Goal: Information Seeking & Learning: Compare options

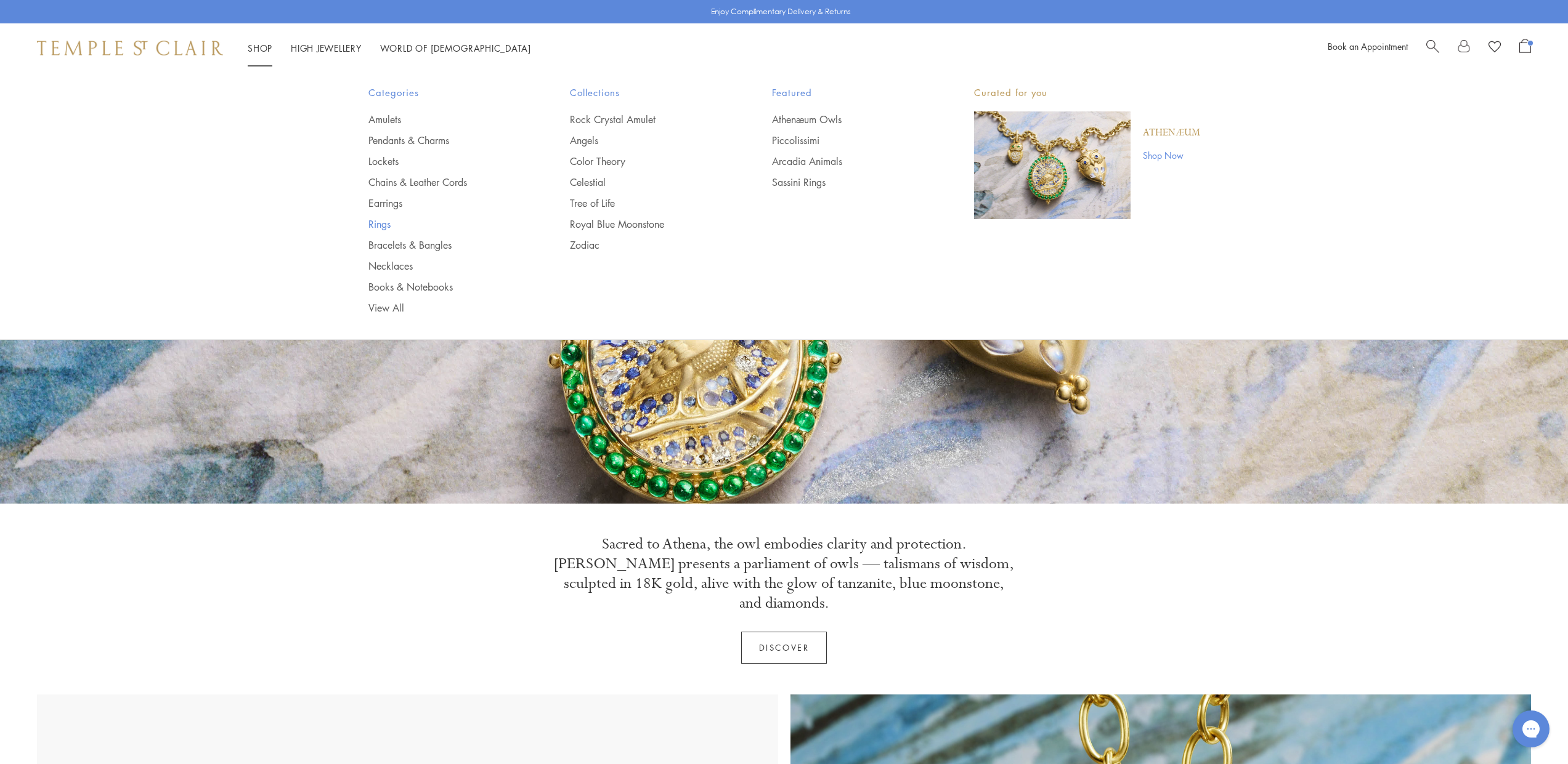
click at [383, 227] on link "Rings" at bounding box center [444, 224] width 153 height 13
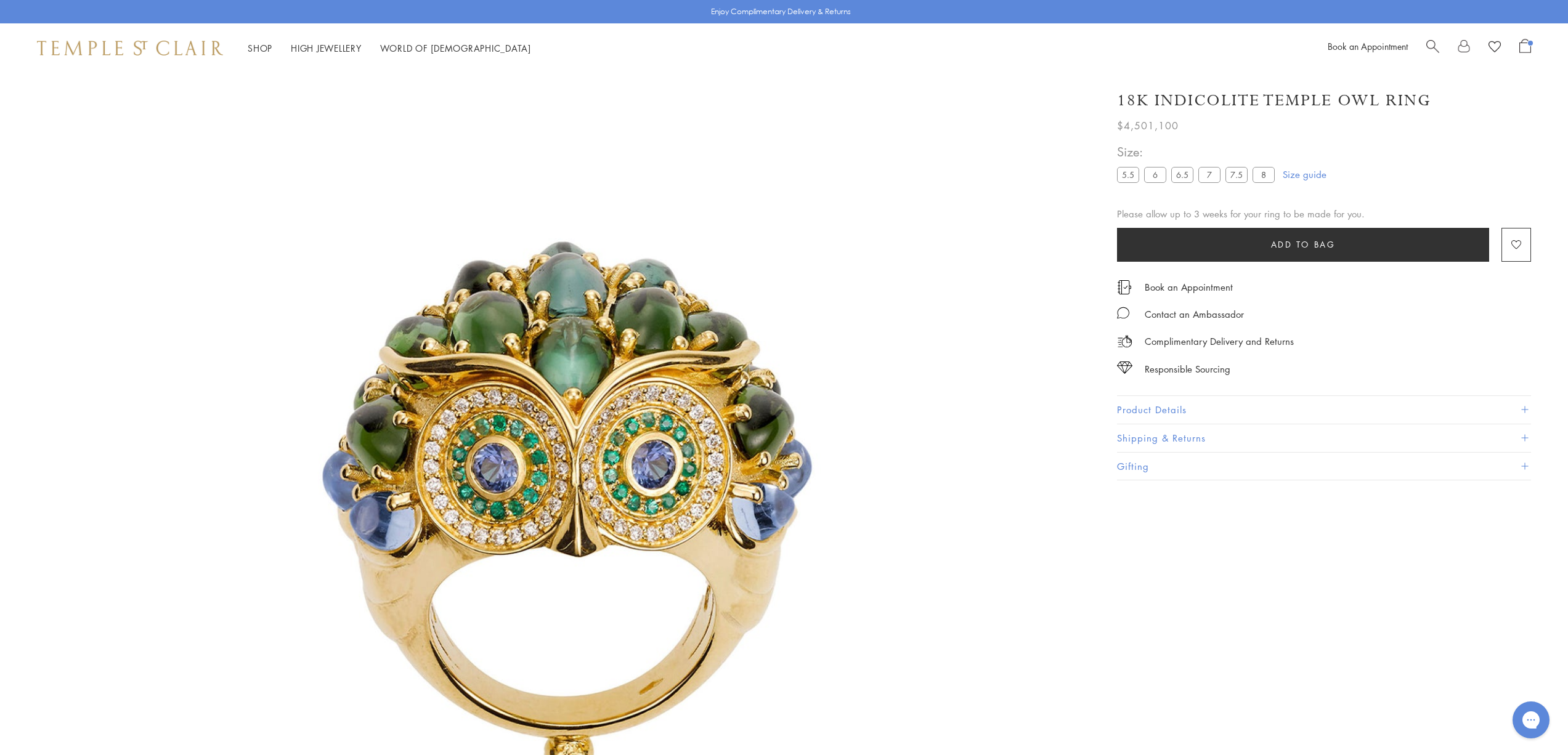
scroll to position [73, 0]
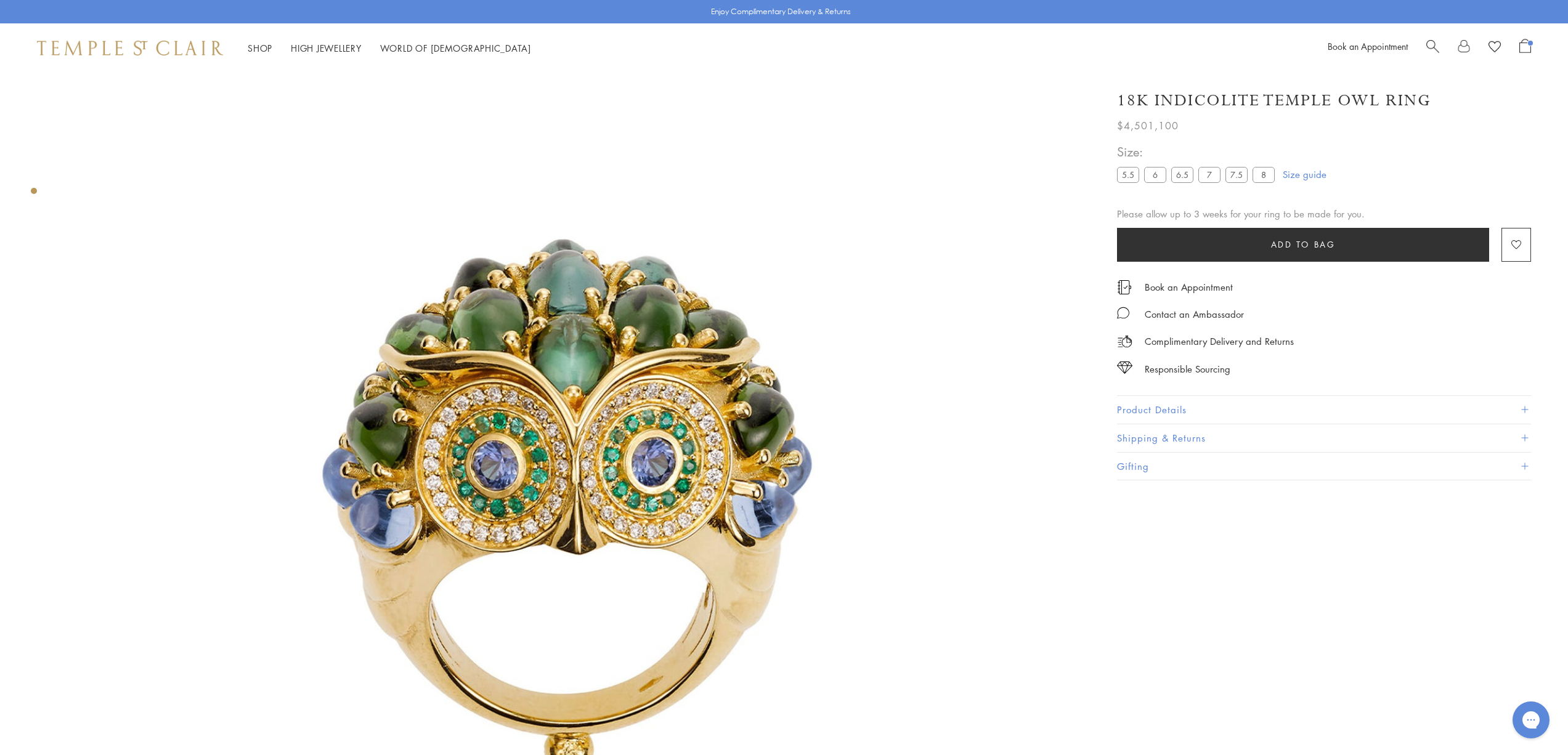
click at [1289, 396] on button "Product Details" at bounding box center [1324, 410] width 414 height 27
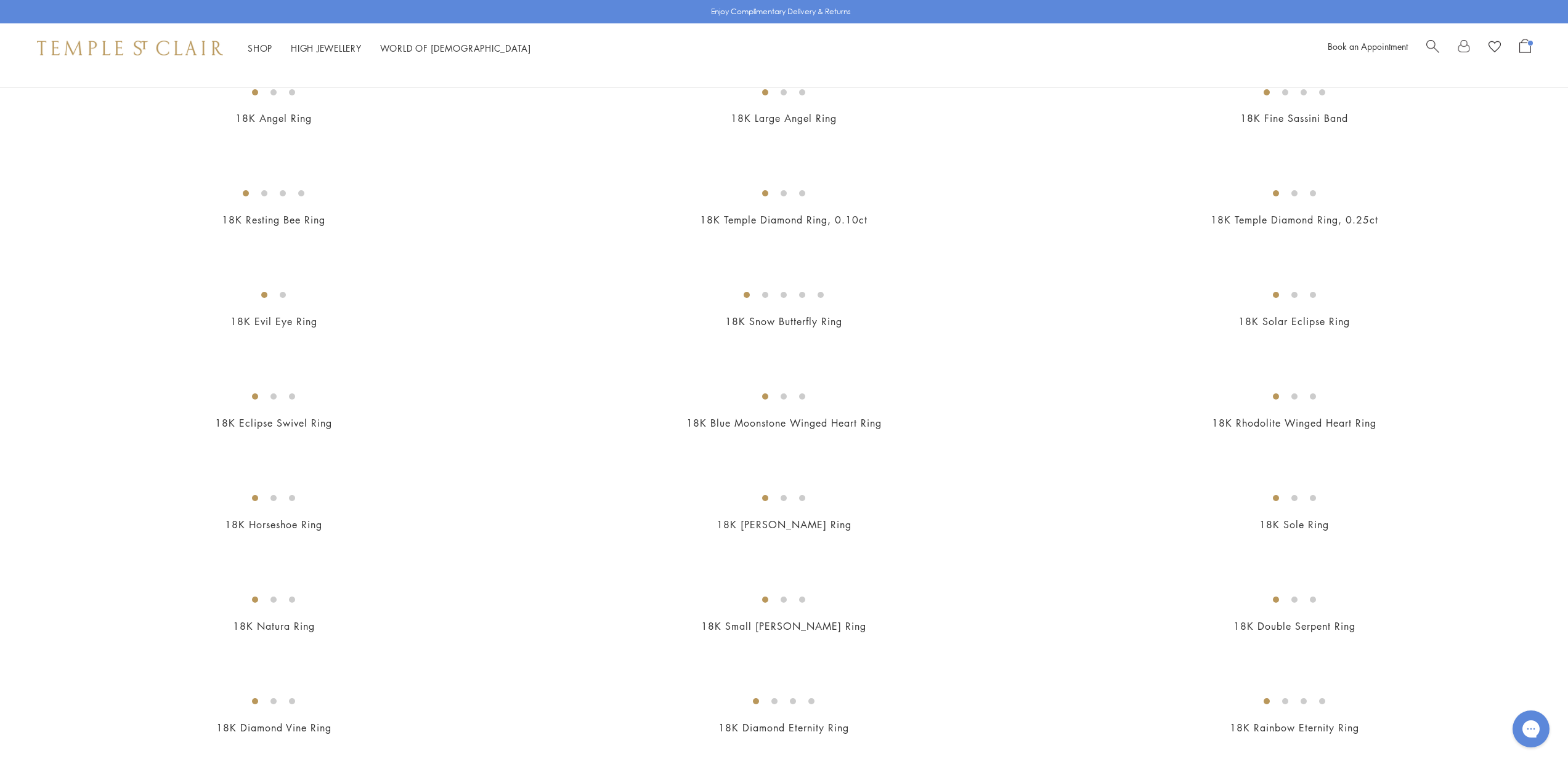
scroll to position [759, 0]
click at [0, 0] on img at bounding box center [0, 0] width 0 height 0
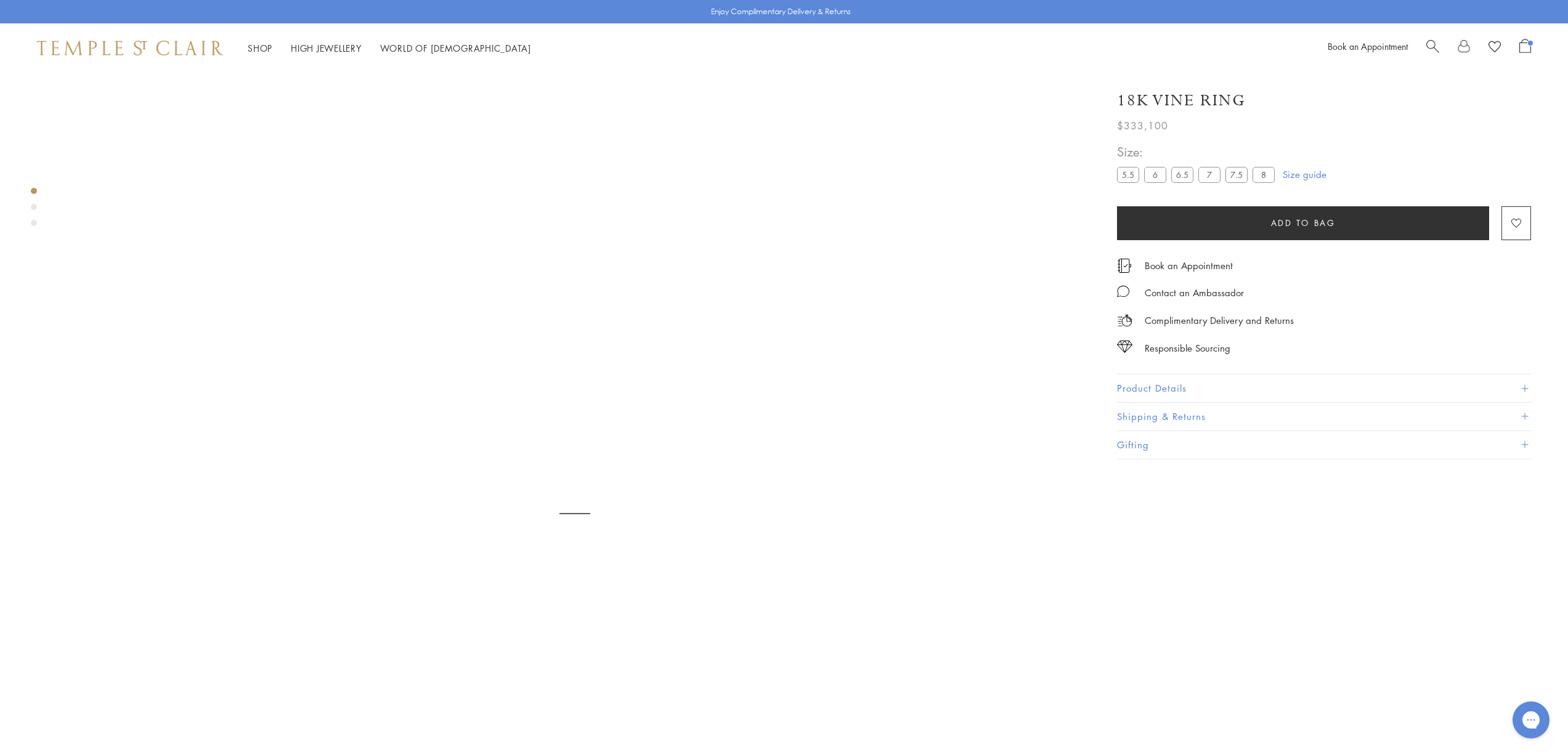
scroll to position [73, 0]
click at [1165, 389] on button "Product Details" at bounding box center [1324, 388] width 414 height 27
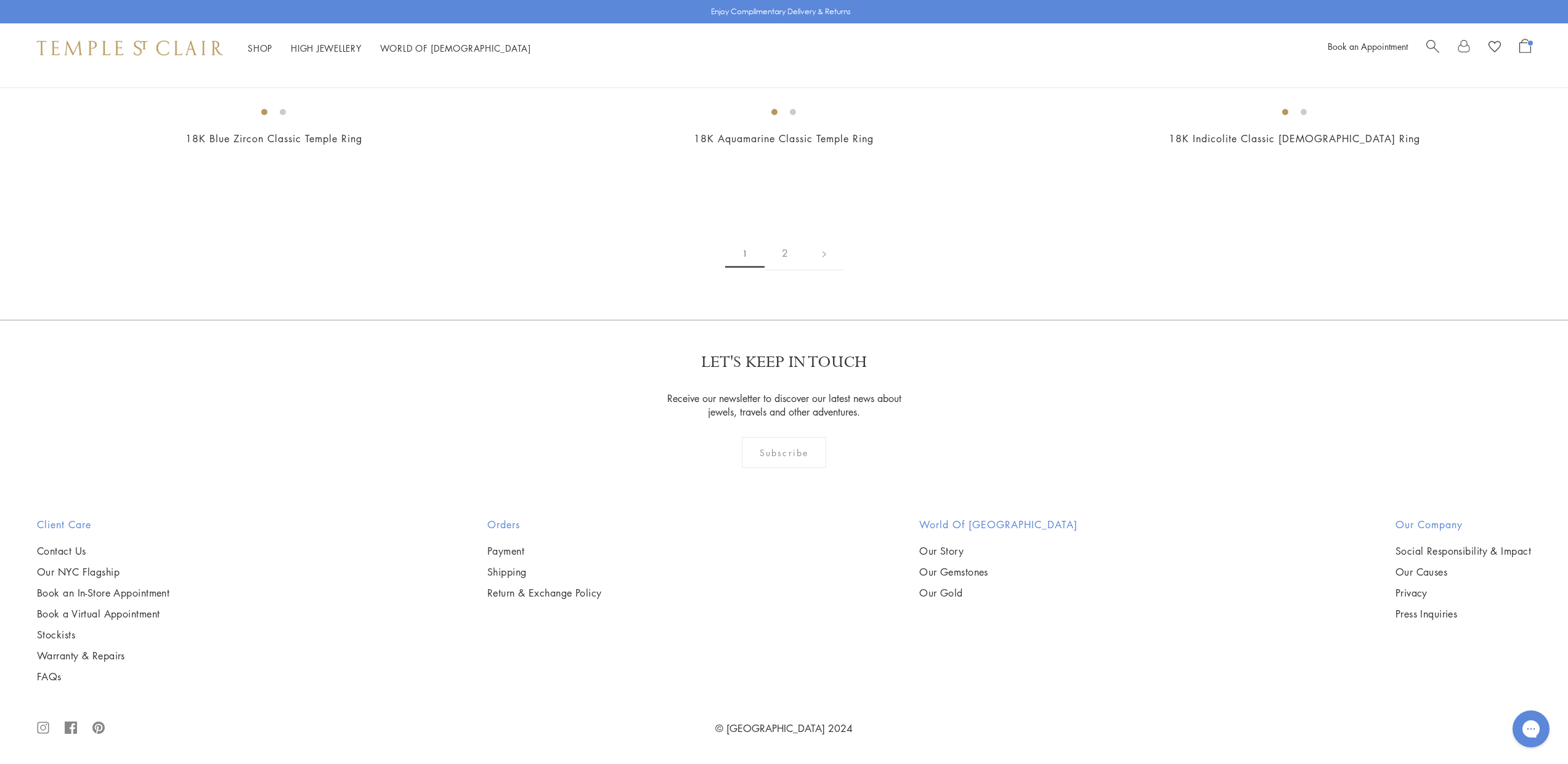
scroll to position [2407, 0]
click at [0, 0] on img at bounding box center [0, 0] width 0 height 0
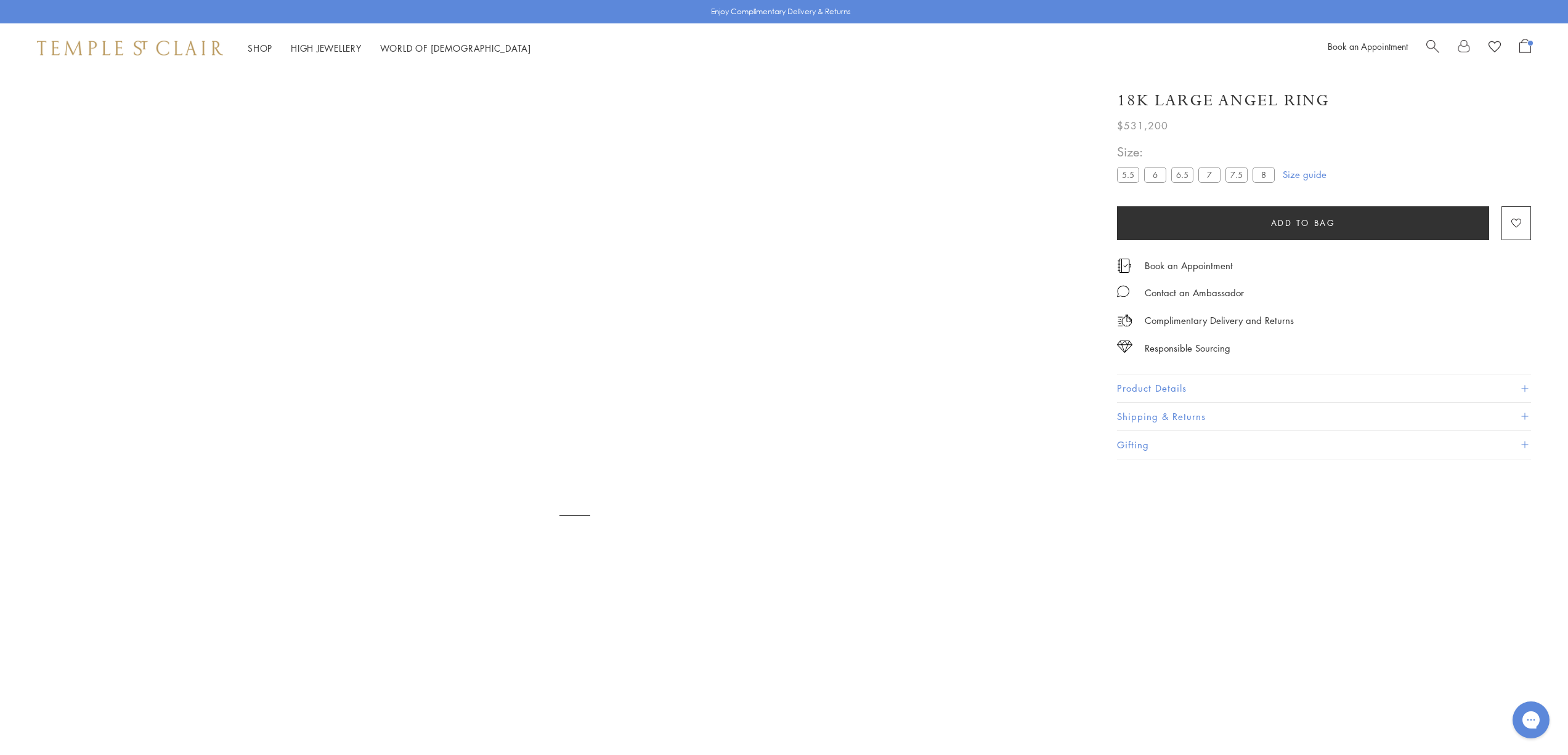
scroll to position [73, 0]
click at [1142, 388] on button "Product Details" at bounding box center [1324, 388] width 414 height 27
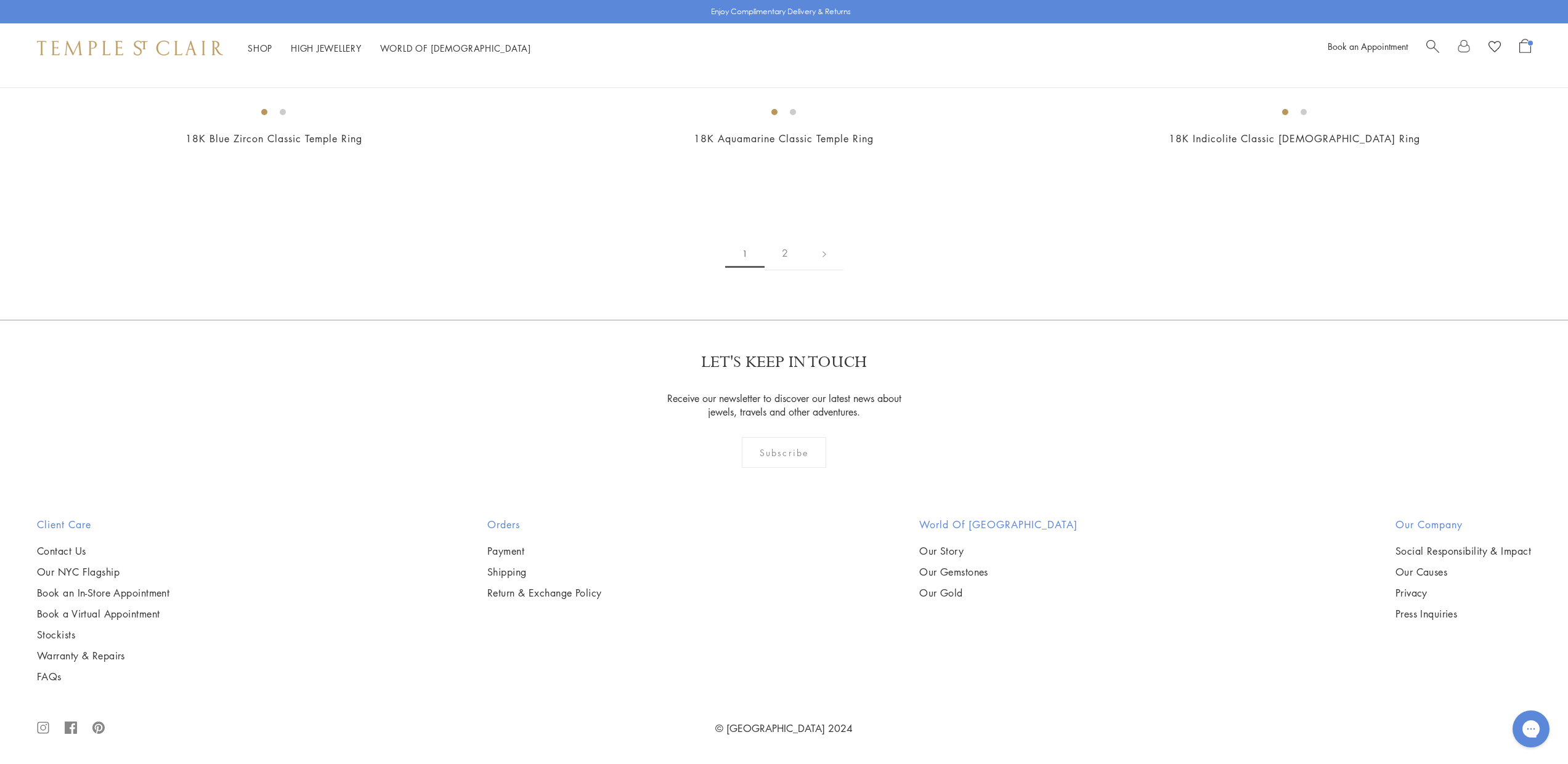
scroll to position [3368, 0]
click at [0, 0] on img at bounding box center [0, 0] width 0 height 0
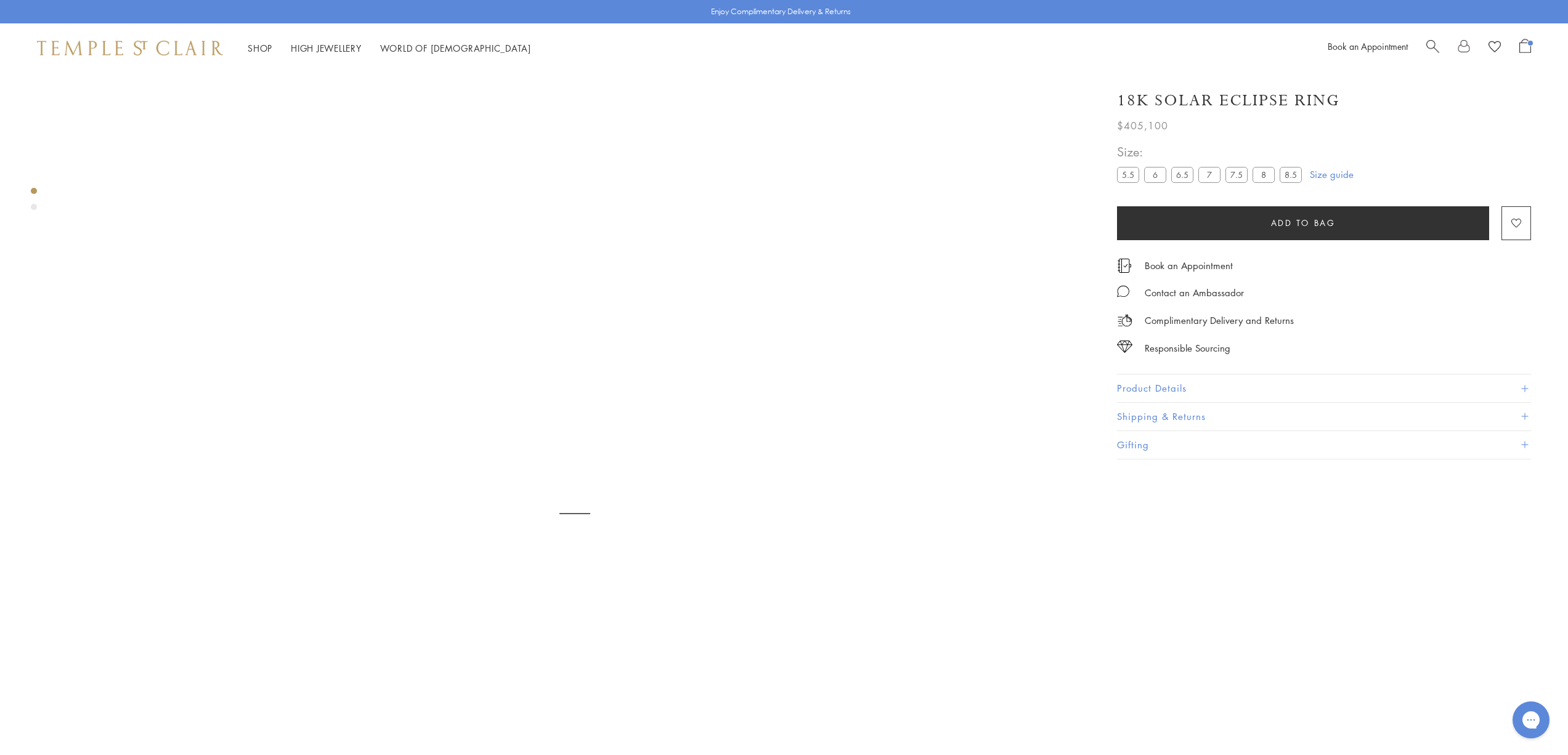
scroll to position [73, 0]
click at [1248, 391] on button "Product Details" at bounding box center [1324, 388] width 414 height 27
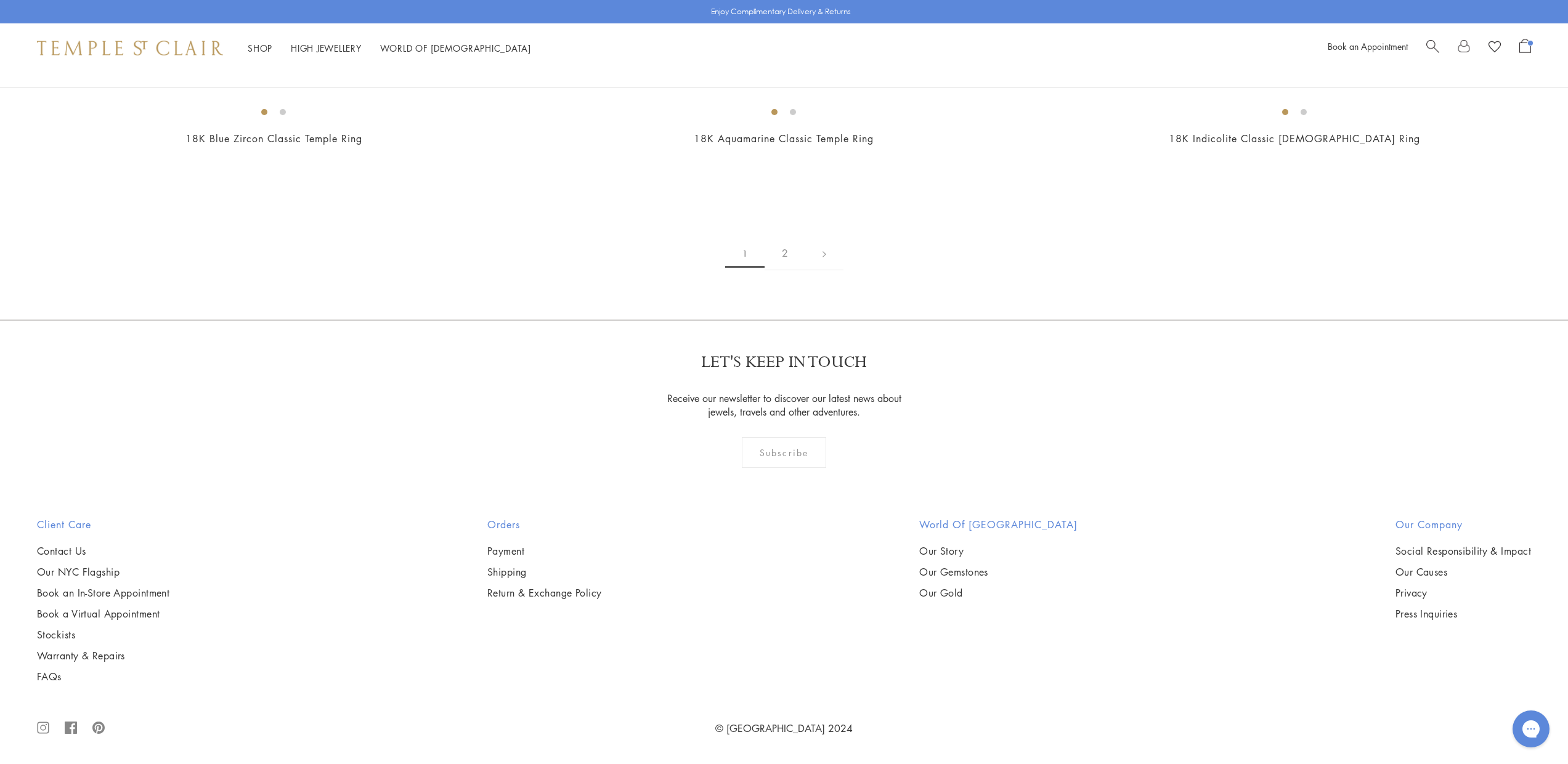
scroll to position [5113, 0]
click at [0, 0] on img at bounding box center [0, 0] width 0 height 0
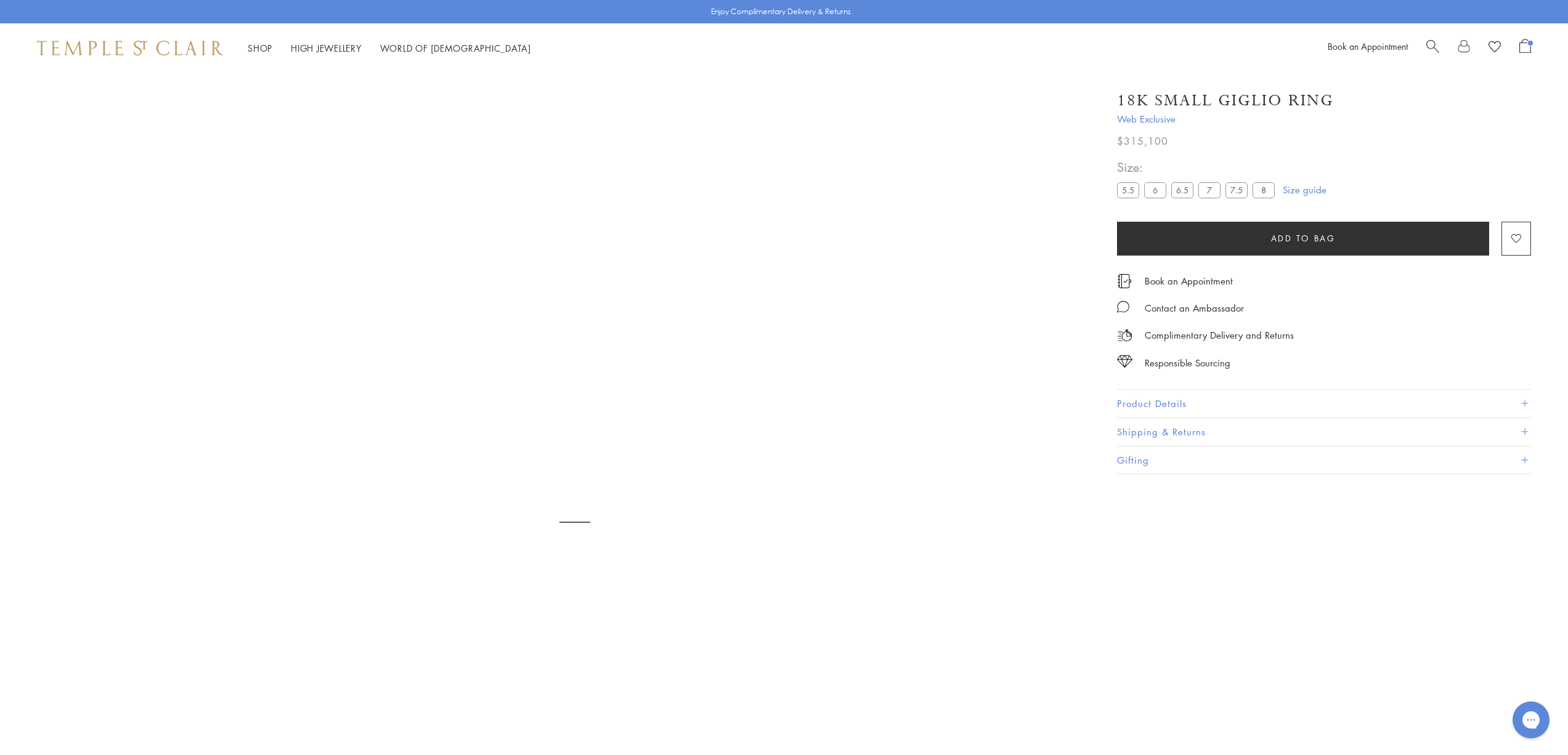
scroll to position [73, 0]
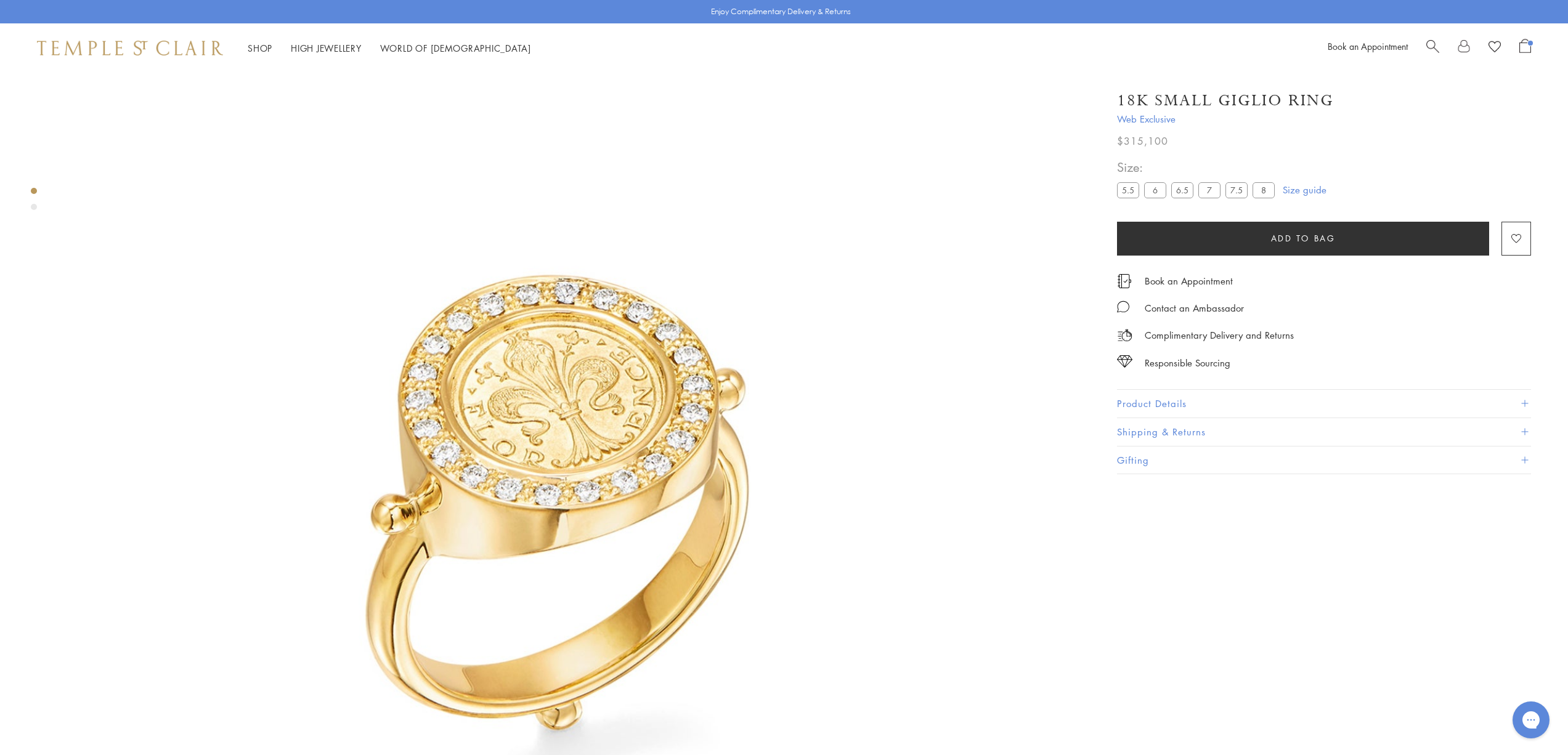
click at [1180, 403] on button "Product Details" at bounding box center [1324, 403] width 414 height 27
